Goal: Transaction & Acquisition: Book appointment/travel/reservation

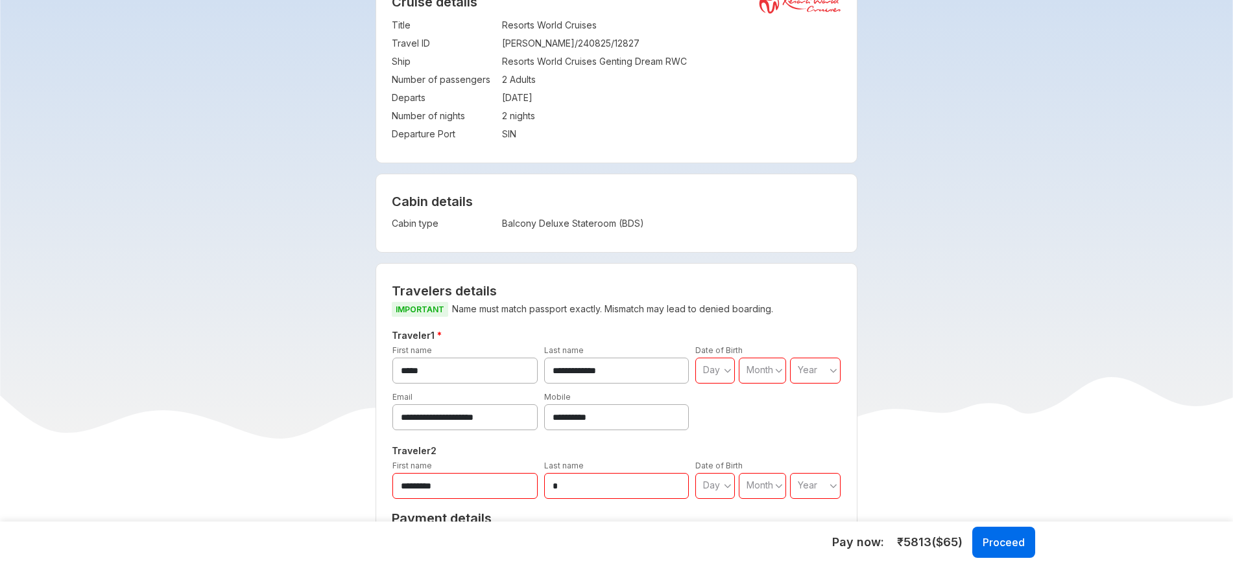
scroll to position [284, 0]
click at [519, 221] on td "Balcony Deluxe Stateroom (BDS)" at bounding box center [621, 222] width 239 height 18
copy div "Balcony Deluxe Stateroom (BDS) Visa charges Visa charges will be added to the n…"
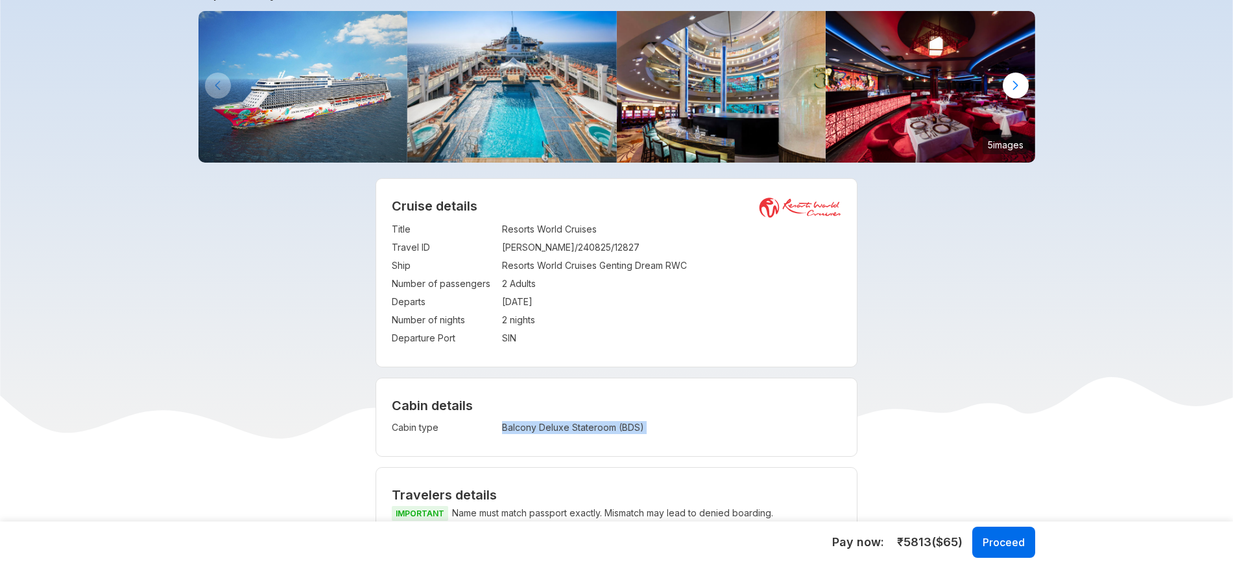
scroll to position [77, 0]
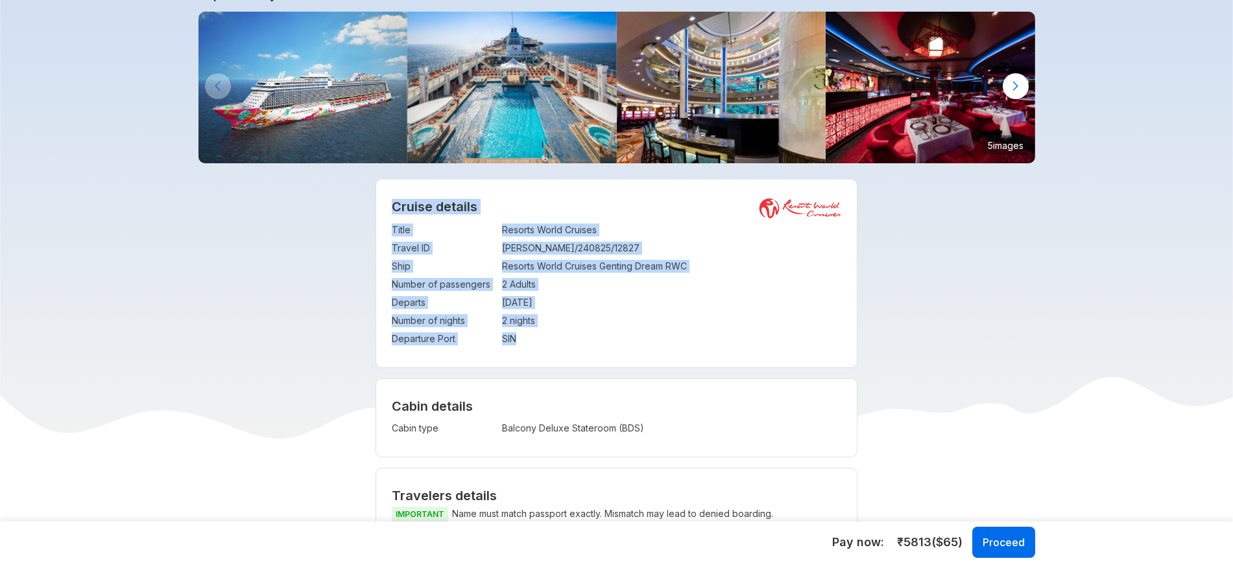
drag, startPoint x: 393, startPoint y: 207, endPoint x: 615, endPoint y: 336, distance: 256.9
click at [615, 336] on div "Cruise details Title : Resorts World Cruises Travel ID : [PERSON_NAME]/240825/1…" at bounding box center [616, 274] width 480 height 188
copy div "Cruise details Title : Resorts World Cruises Travel ID : [PERSON_NAME]/240825/1…"
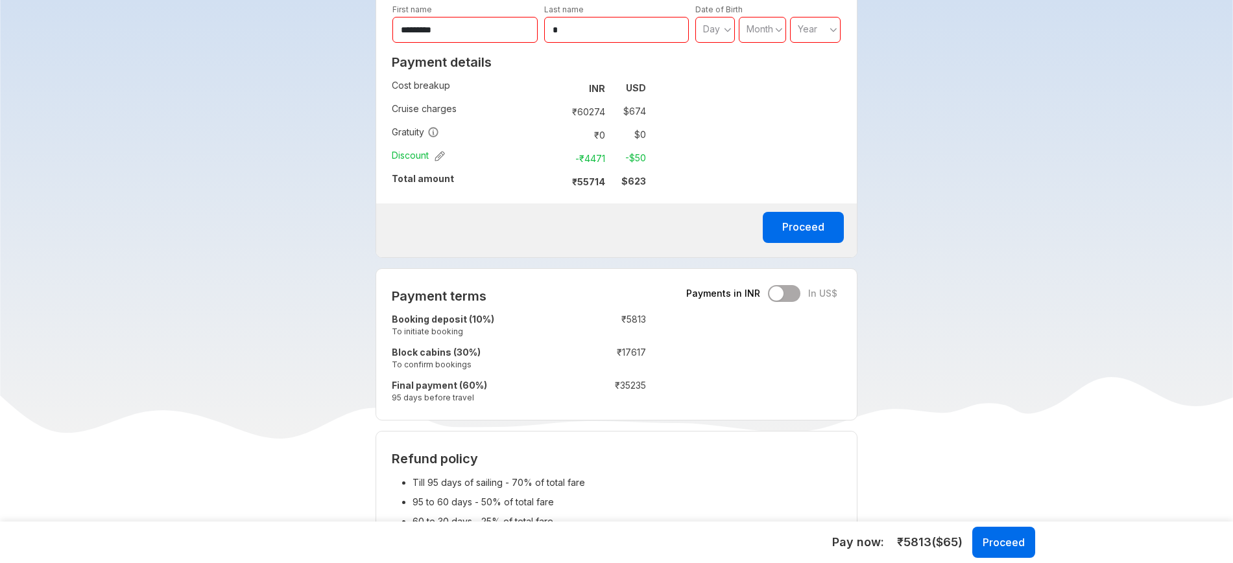
scroll to position [740, 0]
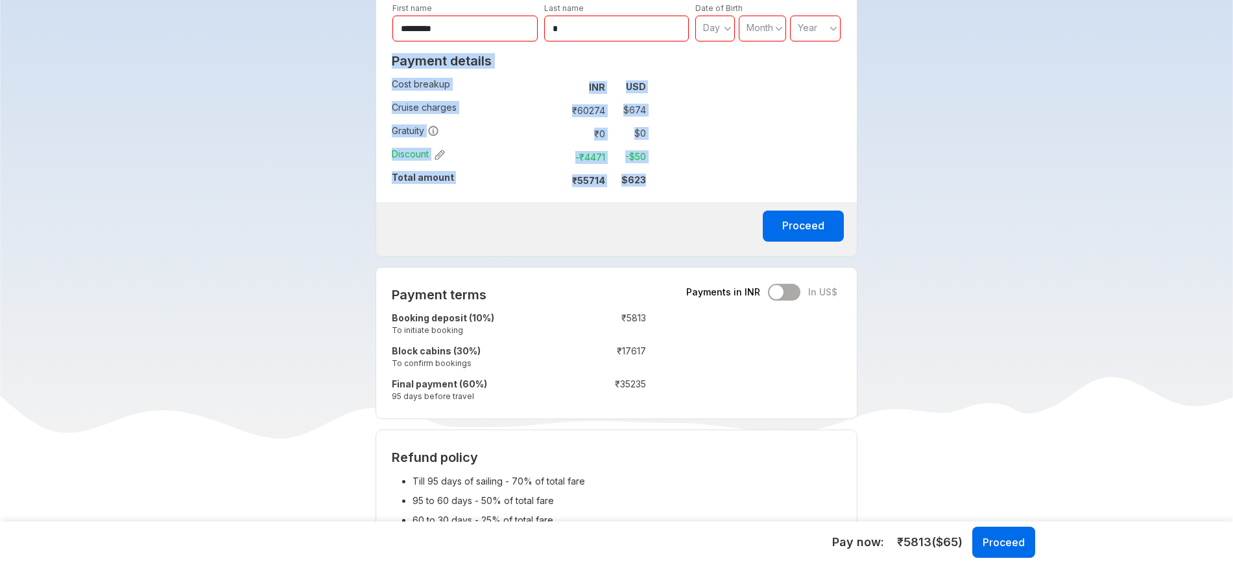
drag, startPoint x: 394, startPoint y: 62, endPoint x: 705, endPoint y: 201, distance: 341.0
click at [705, 201] on div "**********" at bounding box center [616, 30] width 482 height 451
click at [703, 187] on div "**********" at bounding box center [616, 30] width 482 height 451
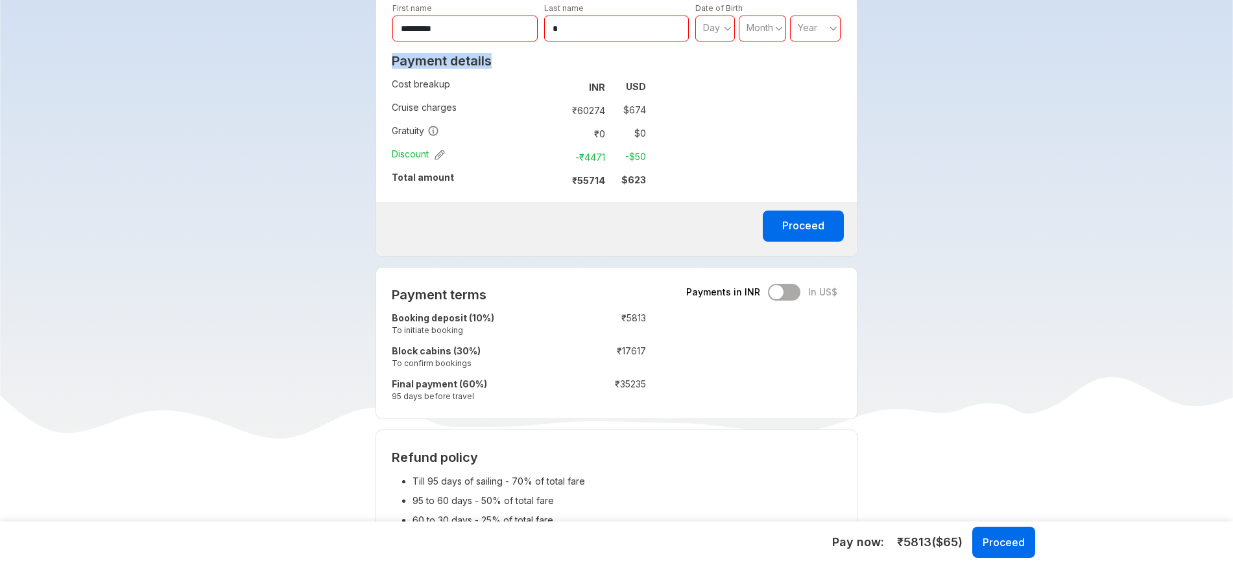
drag, startPoint x: 393, startPoint y: 61, endPoint x: 659, endPoint y: 169, distance: 287.4
click at [659, 169] on div "Payment details Cost breakup : INR USD Cruise charges : ₹ 60274 $ 674 Gratuity …" at bounding box center [518, 125] width 285 height 154
copy h2 "Payment details"
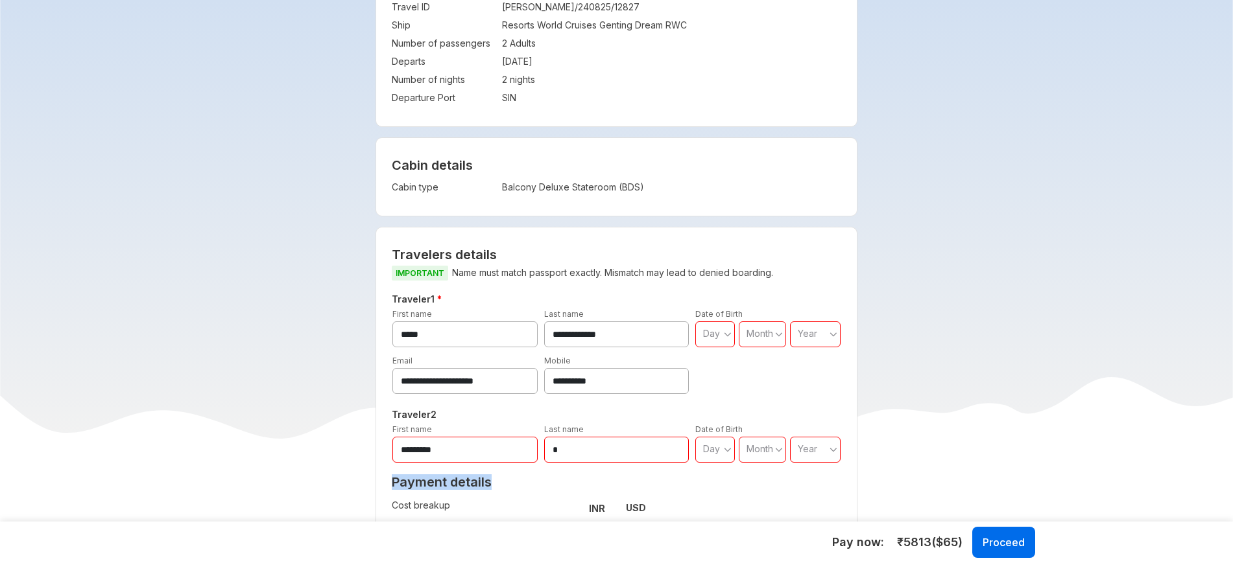
scroll to position [0, 0]
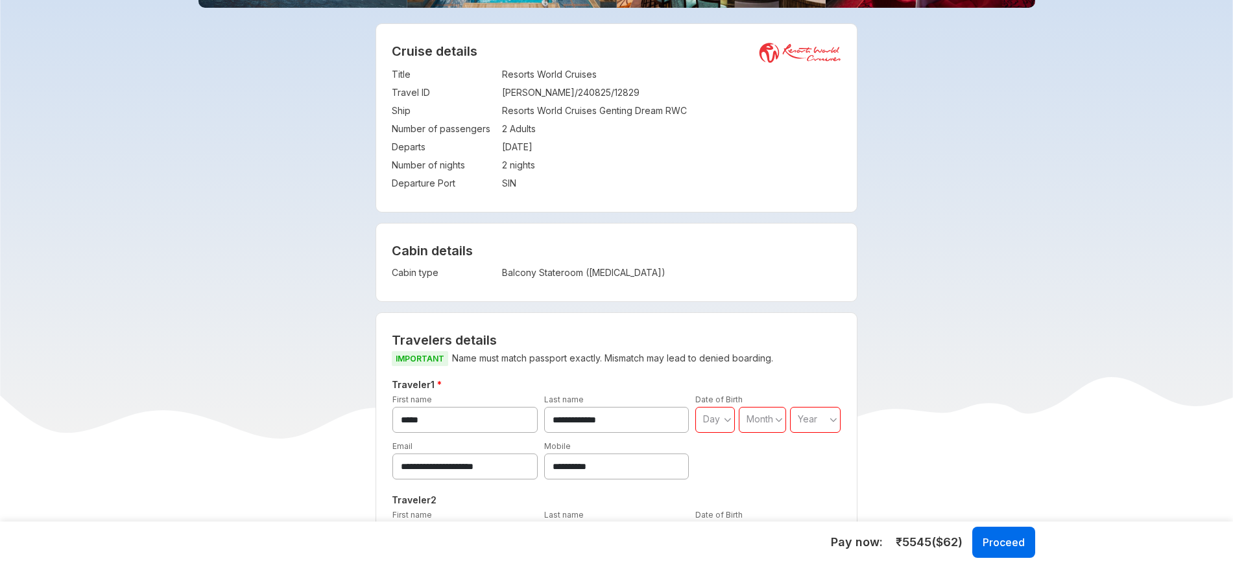
scroll to position [235, 0]
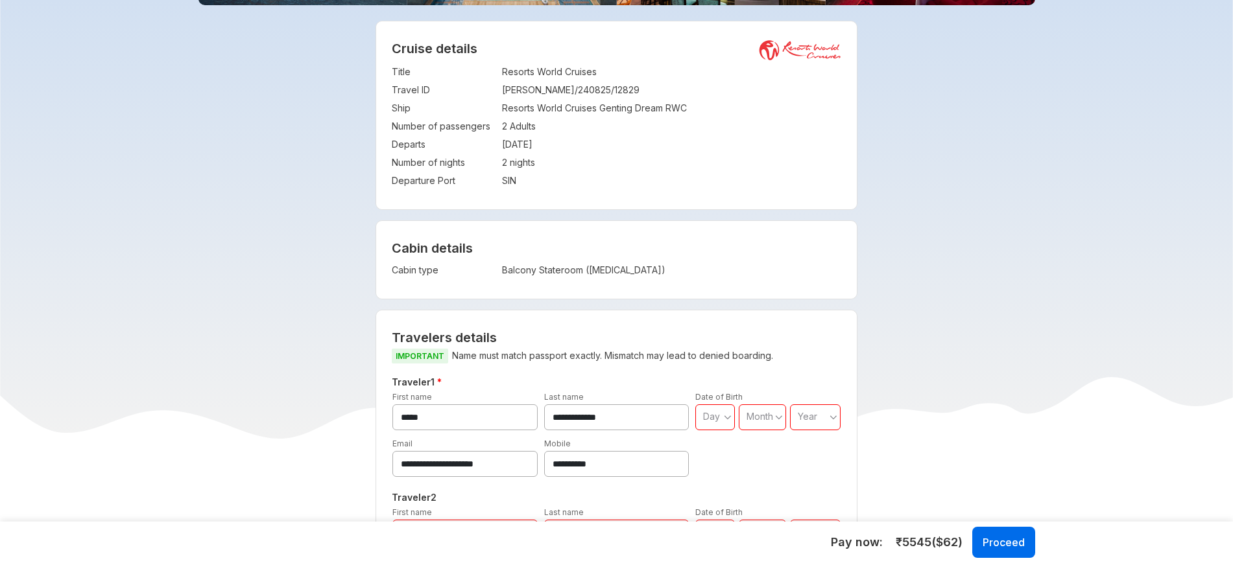
click at [547, 267] on td "Balcony Stateroom (BSS)" at bounding box center [621, 270] width 239 height 18
copy div "Balcony Stateroom (BSS) Visa charges Visa charges will be added to the net paya…"
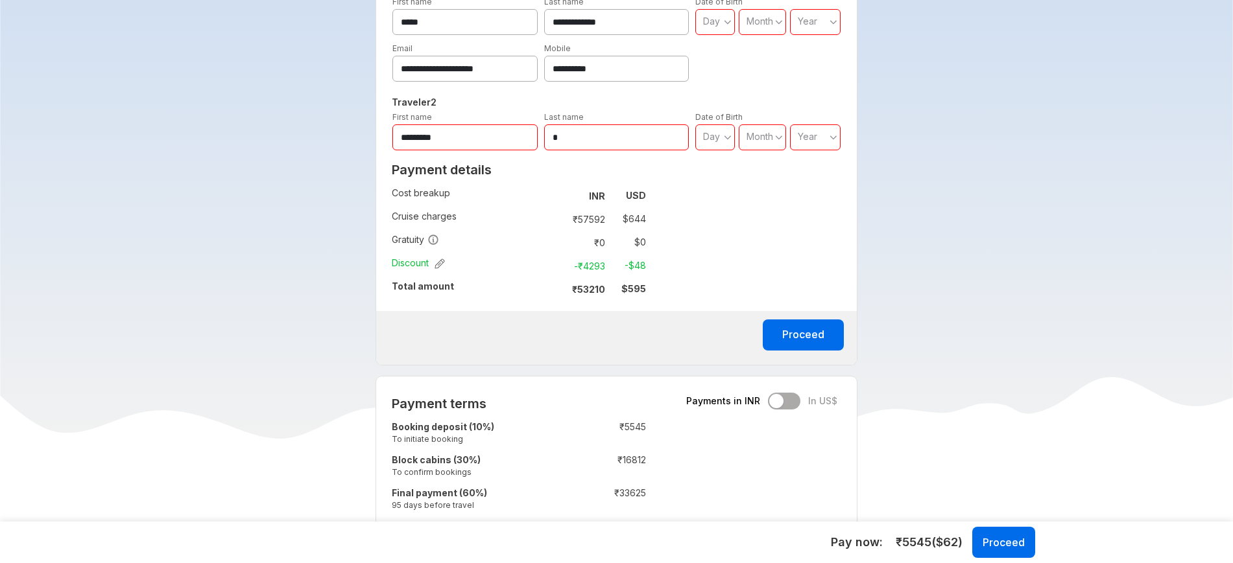
scroll to position [610, 0]
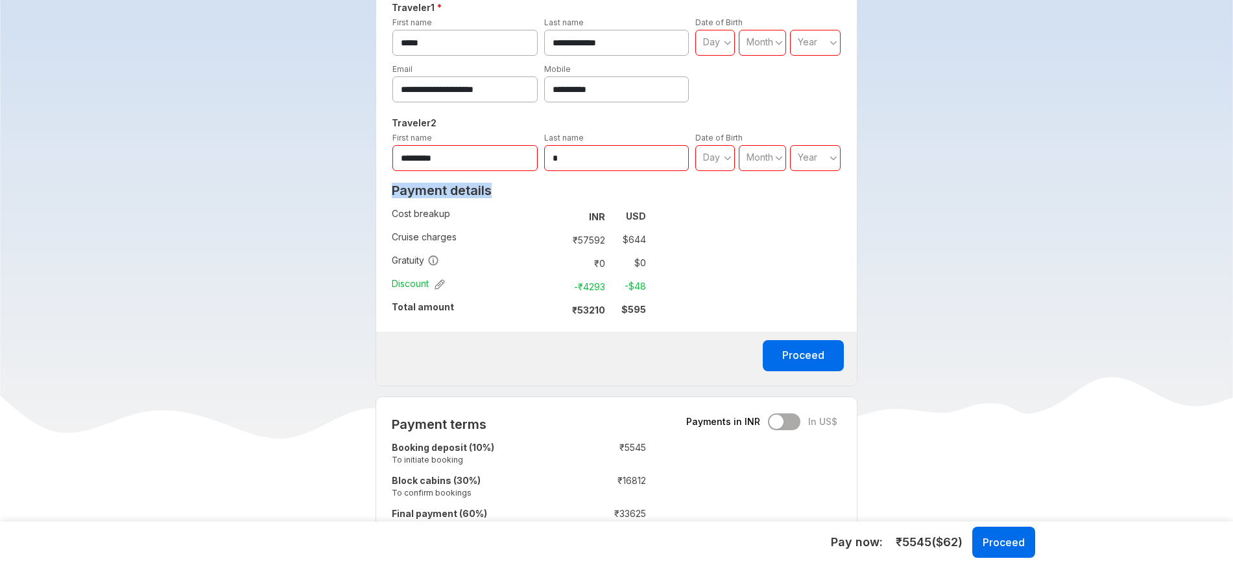
drag, startPoint x: 390, startPoint y: 185, endPoint x: 674, endPoint y: 313, distance: 311.4
click at [674, 313] on div "**********" at bounding box center [616, 160] width 482 height 451
copy h2 "Payment details"
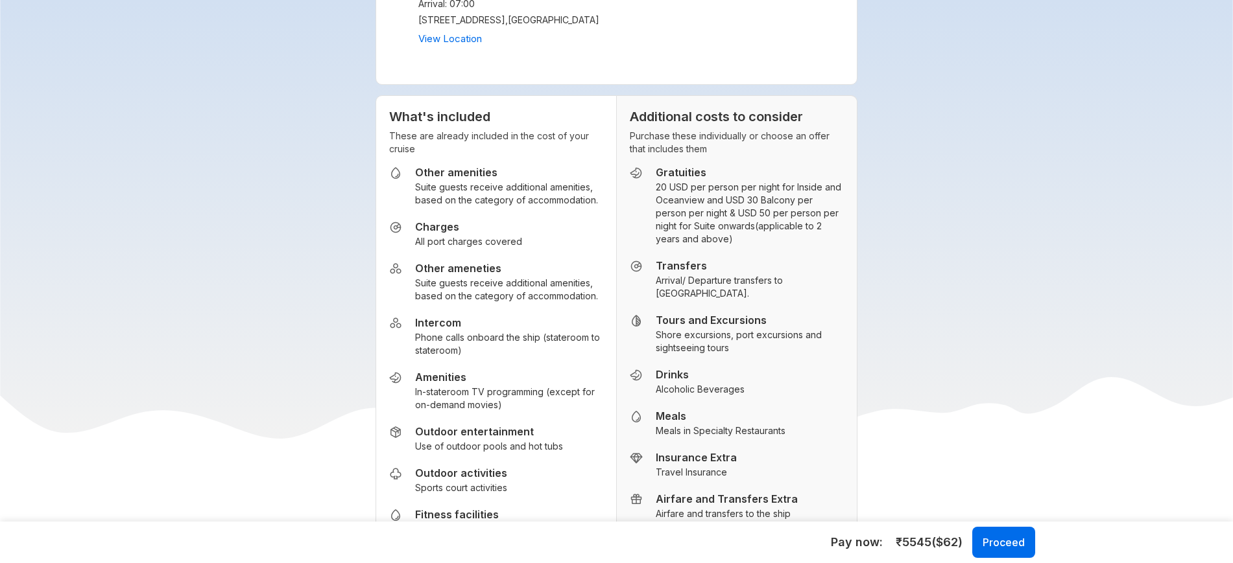
scroll to position [1694, 0]
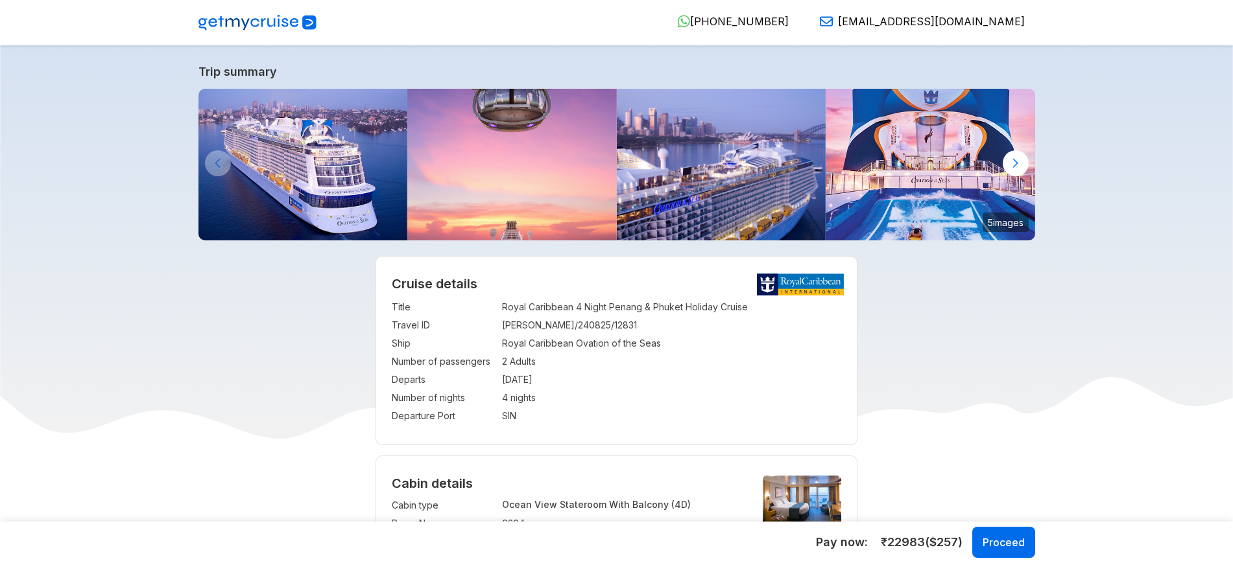
select select "**"
select select "*"
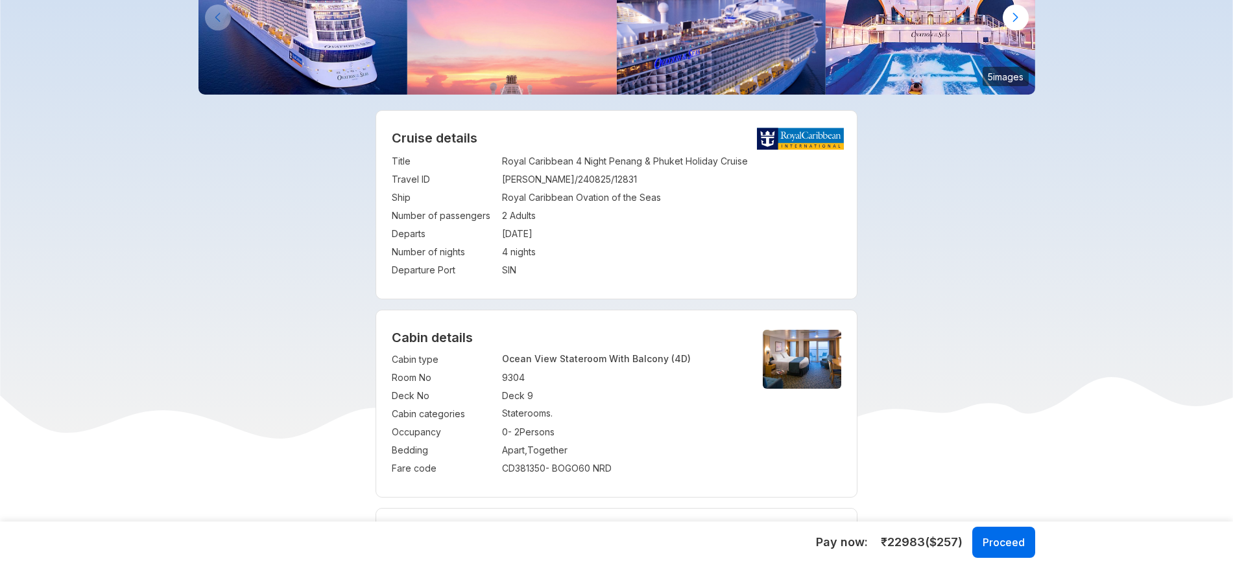
scroll to position [181, 0]
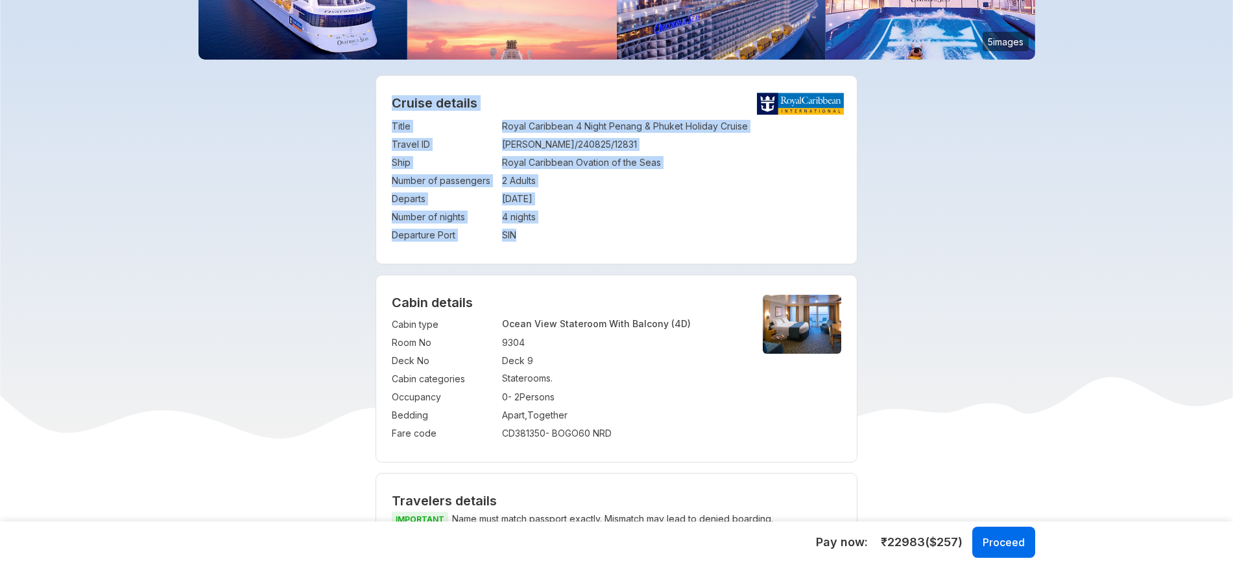
drag, startPoint x: 390, startPoint y: 94, endPoint x: 559, endPoint y: 230, distance: 216.7
click at [559, 230] on div "Cruise details Title : Royal Caribbean 4 Night Penang & Phuket Holiday Cruise T…" at bounding box center [616, 170] width 480 height 188
copy div "Cruise details Title : Royal Caribbean 4 Night Penang & Phuket Holiday Cruise T…"
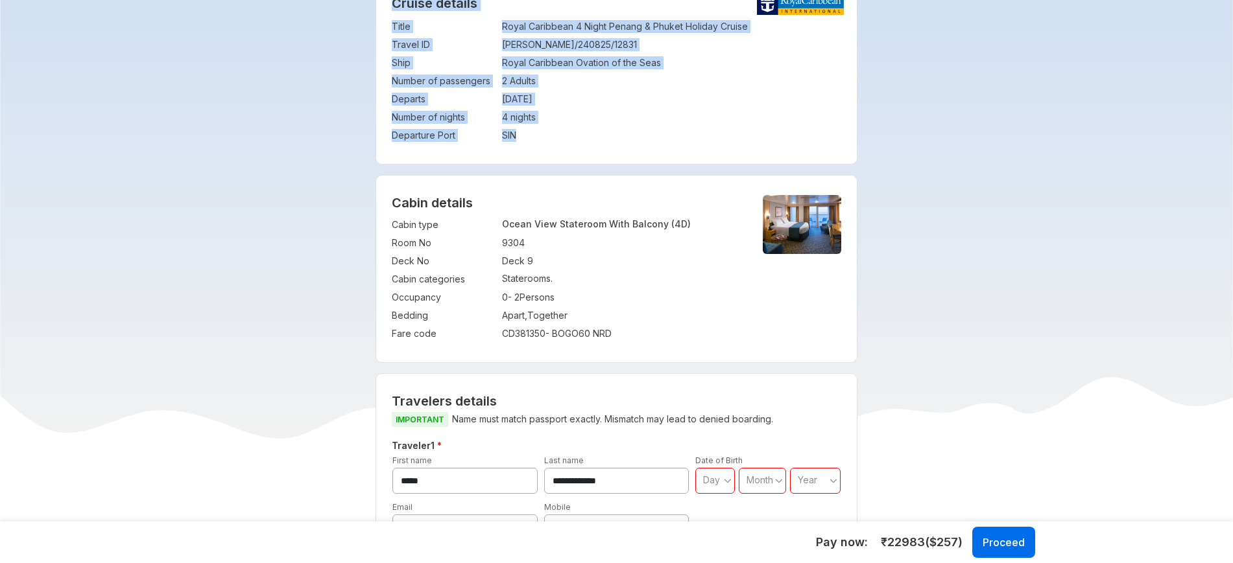
scroll to position [278, 0]
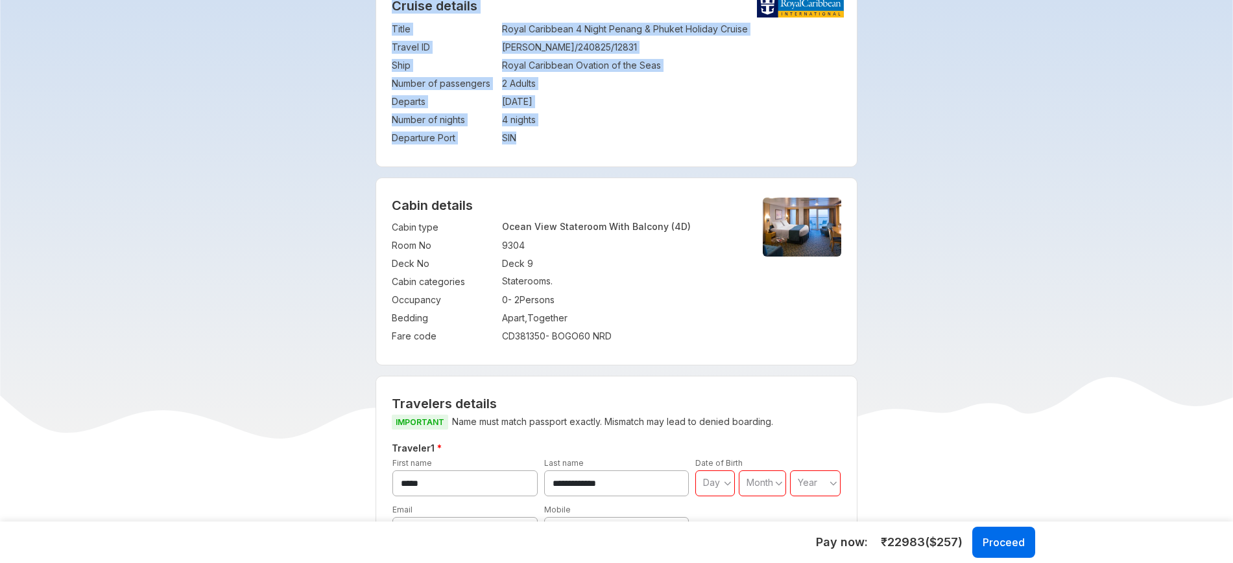
drag, startPoint x: 392, startPoint y: 206, endPoint x: 652, endPoint y: 341, distance: 292.6
click at [652, 341] on div "Cabin details Cabin type : Ocean View Stateroom With Balcony (4D) Room No : 930…" at bounding box center [616, 271] width 480 height 187
click at [656, 314] on td "Apart , Together" at bounding box center [621, 318] width 239 height 18
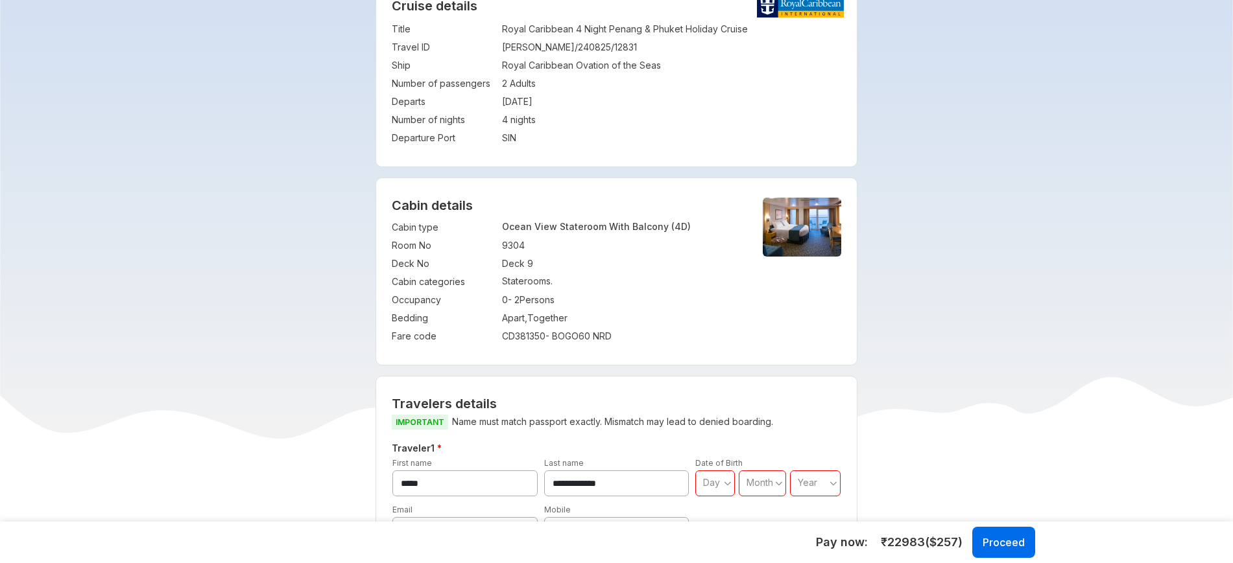
drag, startPoint x: 394, startPoint y: 203, endPoint x: 576, endPoint y: 298, distance: 205.6
click at [576, 298] on div "Cabin details Cabin type : Ocean View Stateroom With Balcony (4D) Room No : 930…" at bounding box center [616, 271] width 480 height 187
copy div "Cabin details Cabin type : Ocean View Stateroom With Balcony (4D) Room No : 930…"
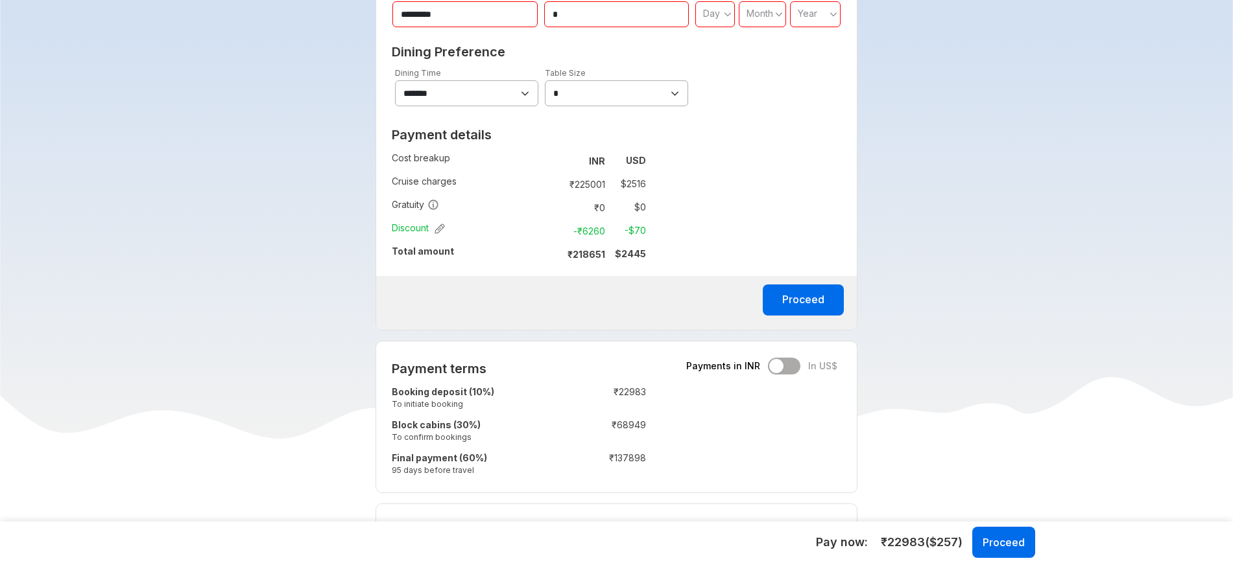
scroll to position [926, 0]
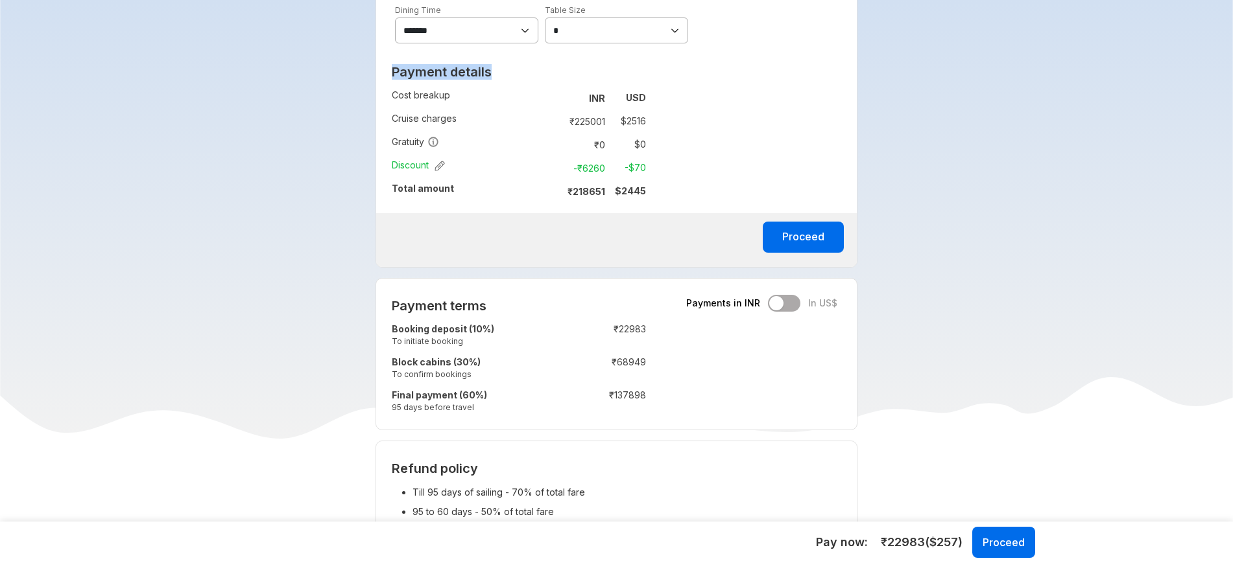
drag, startPoint x: 395, startPoint y: 73, endPoint x: 663, endPoint y: 190, distance: 292.4
copy h2 "Payment details"
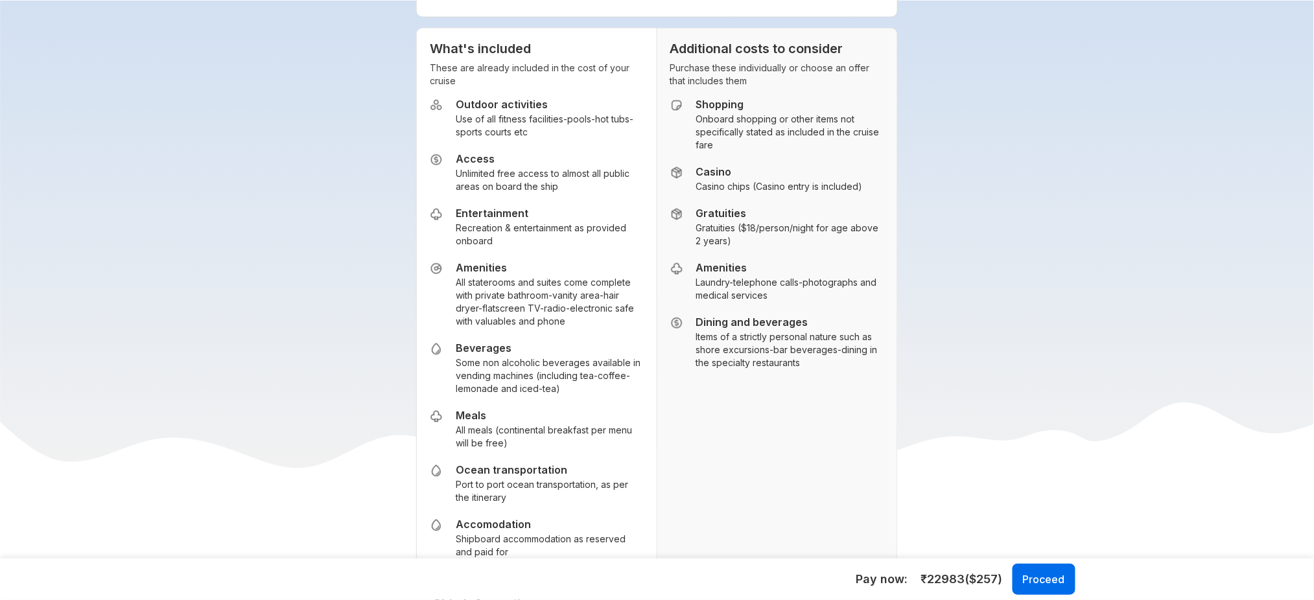
scroll to position [2752, 0]
